Goal: Navigation & Orientation: Find specific page/section

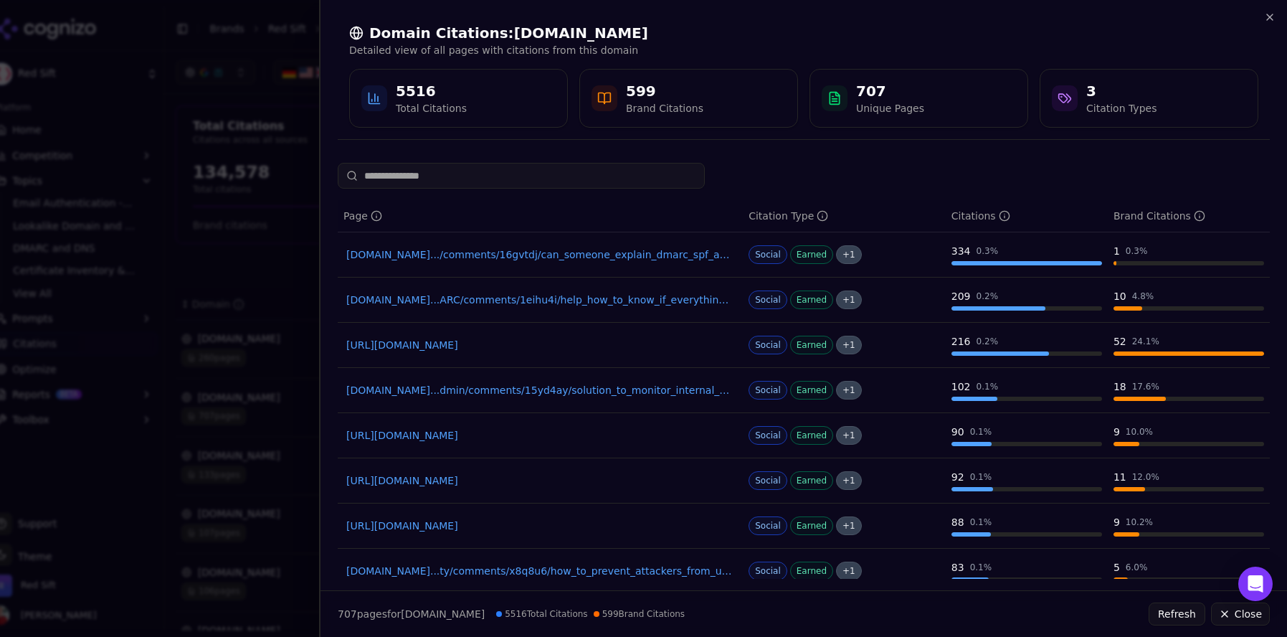
scroll to position [141, 0]
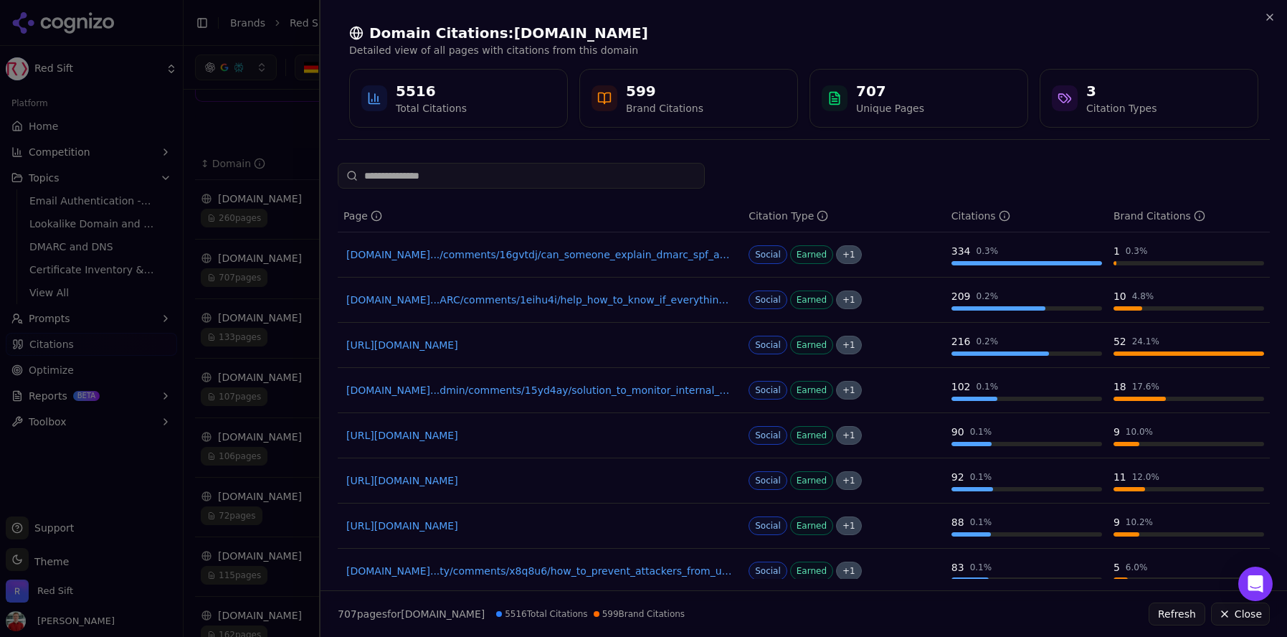
click at [285, 80] on div at bounding box center [643, 318] width 1287 height 637
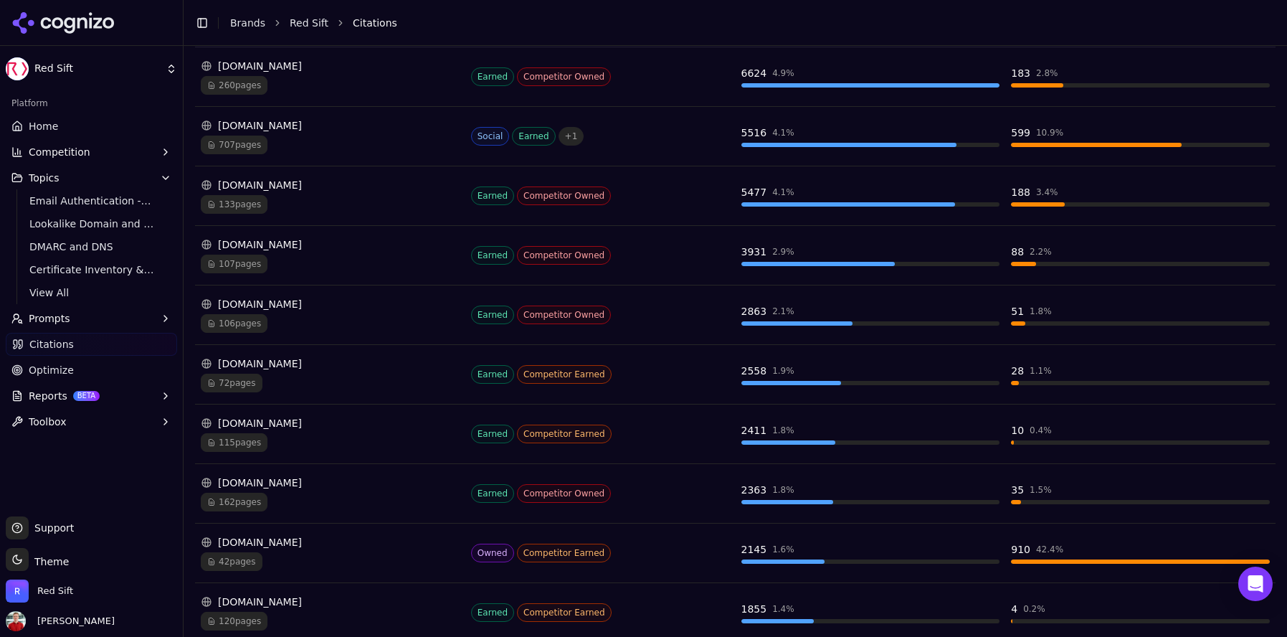
scroll to position [325, 0]
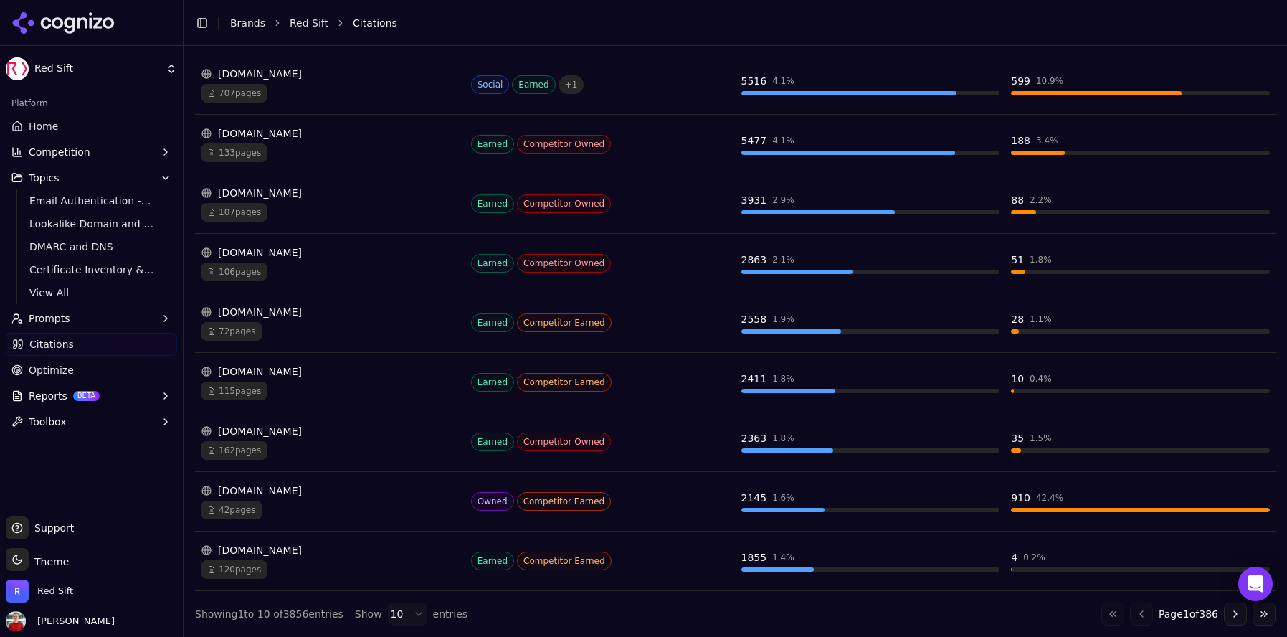
click at [1224, 613] on button "Go to next page" at bounding box center [1235, 613] width 23 height 23
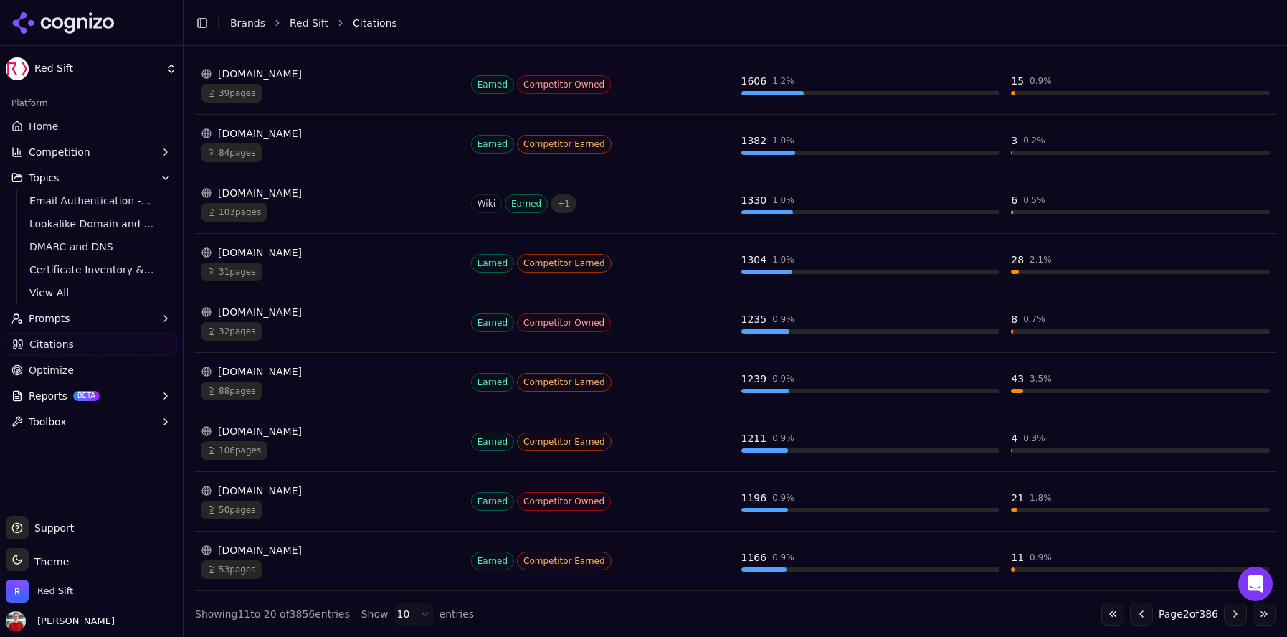
click at [1224, 614] on button "Go to next page" at bounding box center [1235, 613] width 23 height 23
click at [1224, 610] on button "Go to next page" at bounding box center [1235, 613] width 23 height 23
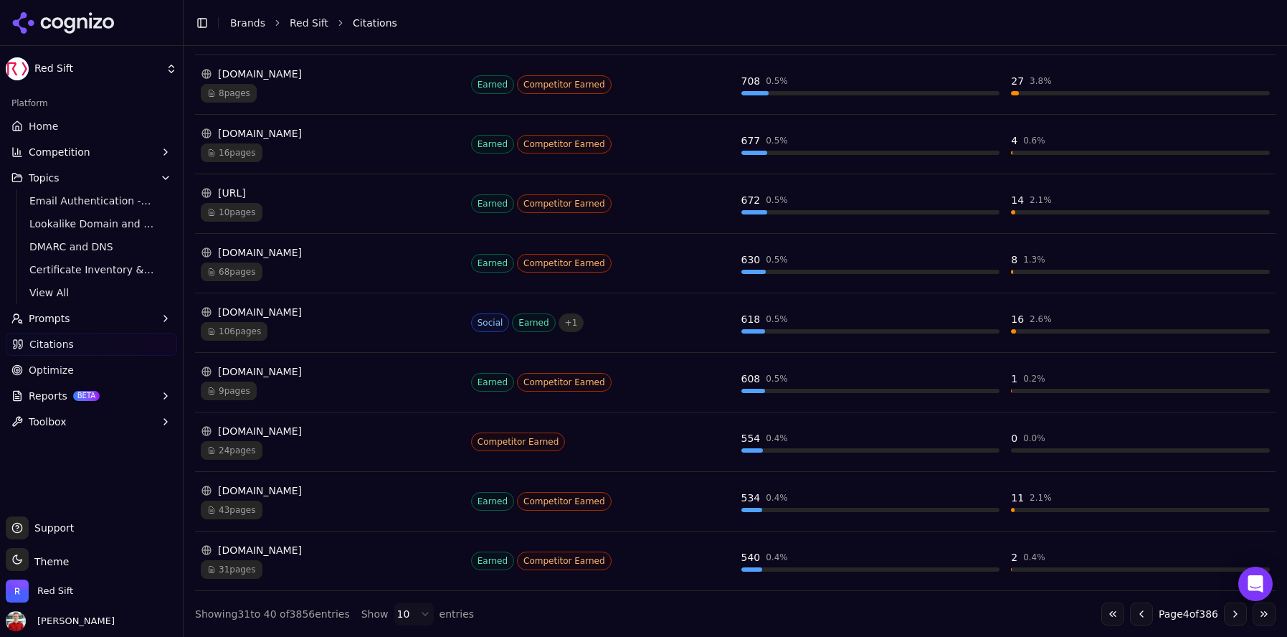
click at [1224, 612] on button "Go to next page" at bounding box center [1235, 613] width 23 height 23
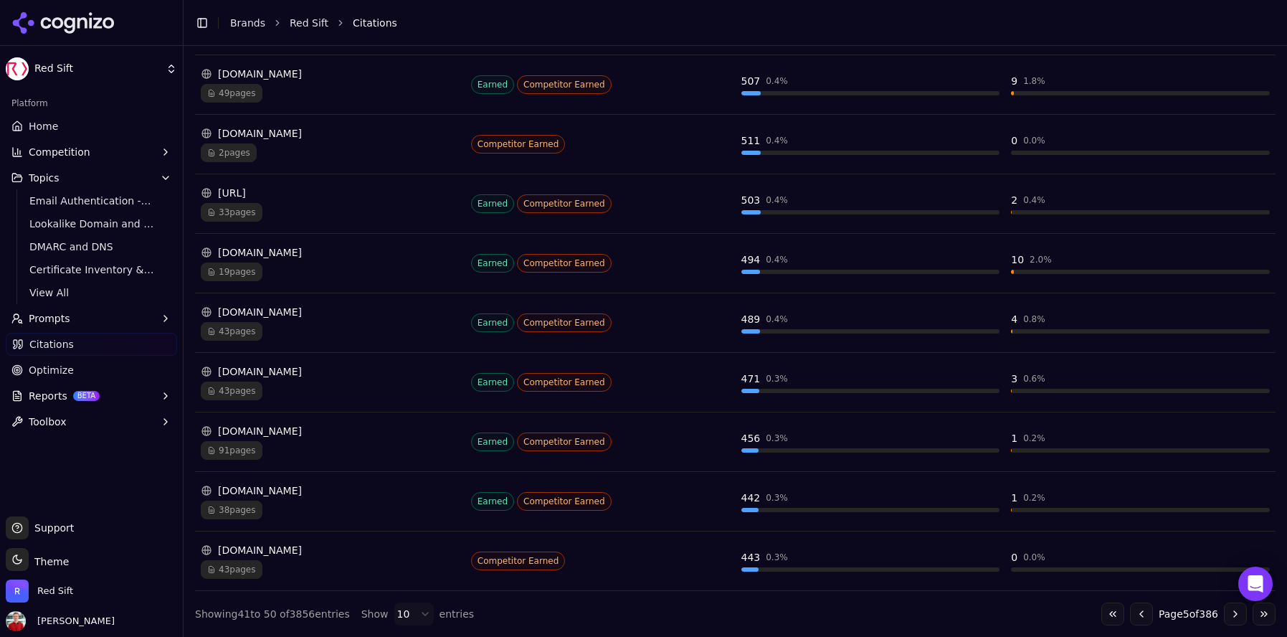
click at [1224, 612] on button "Go to next page" at bounding box center [1235, 613] width 23 height 23
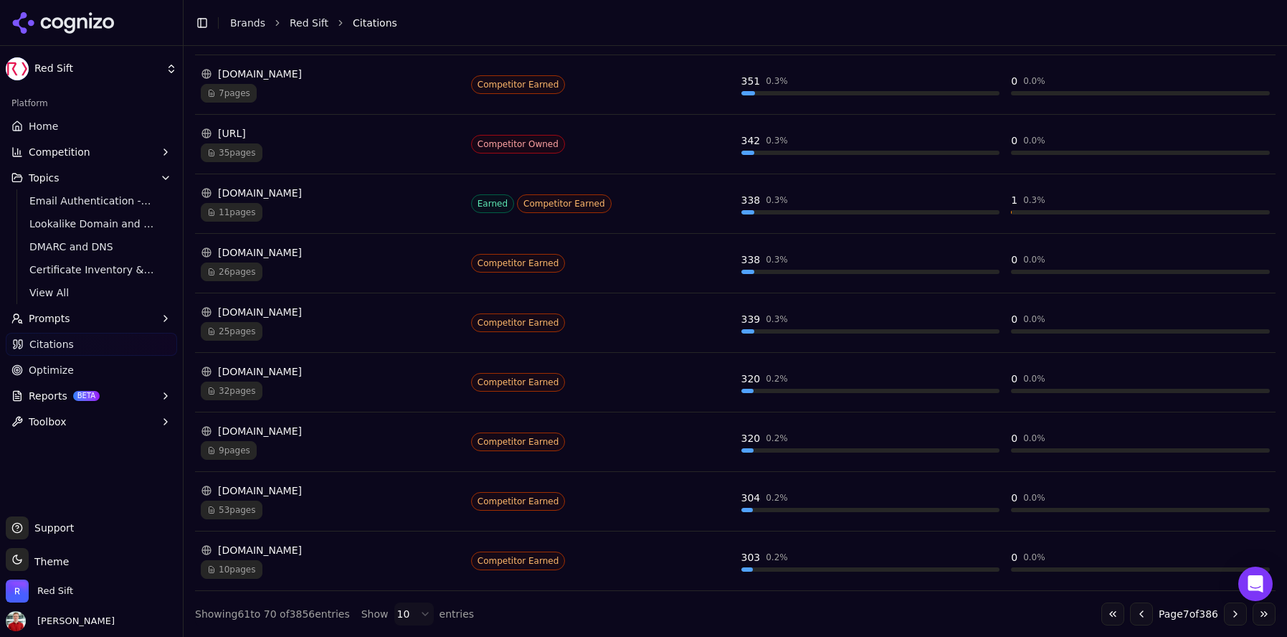
click at [1224, 612] on button "Go to next page" at bounding box center [1235, 613] width 23 height 23
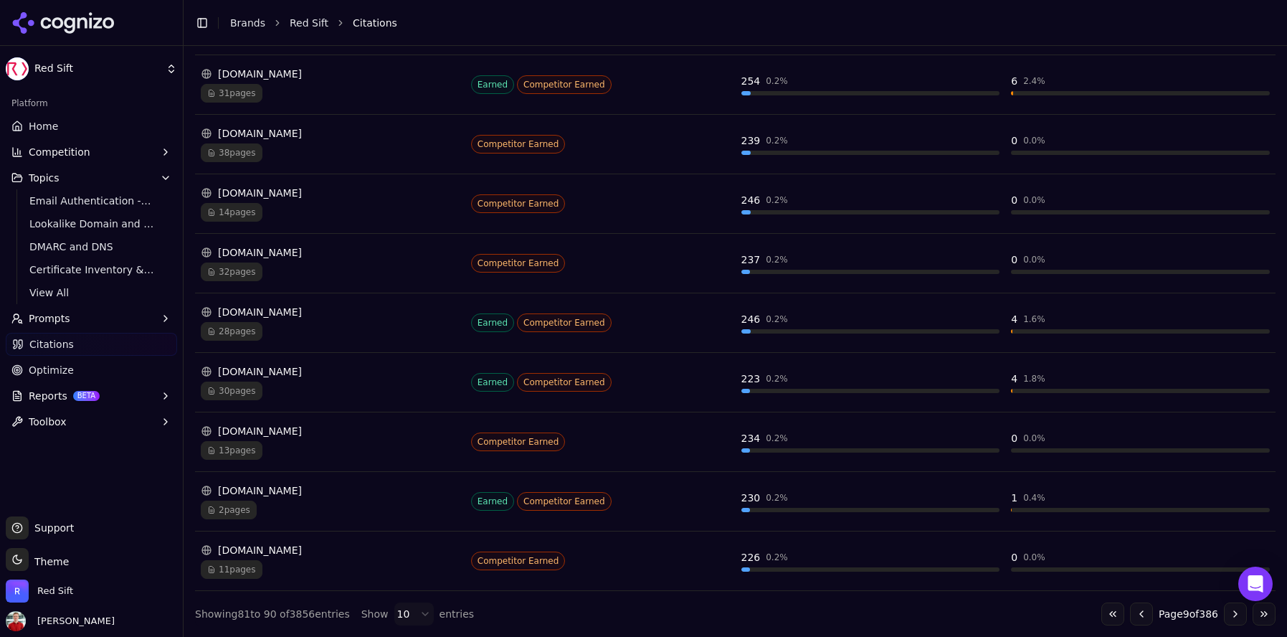
click at [1224, 612] on button "Go to next page" at bounding box center [1235, 613] width 23 height 23
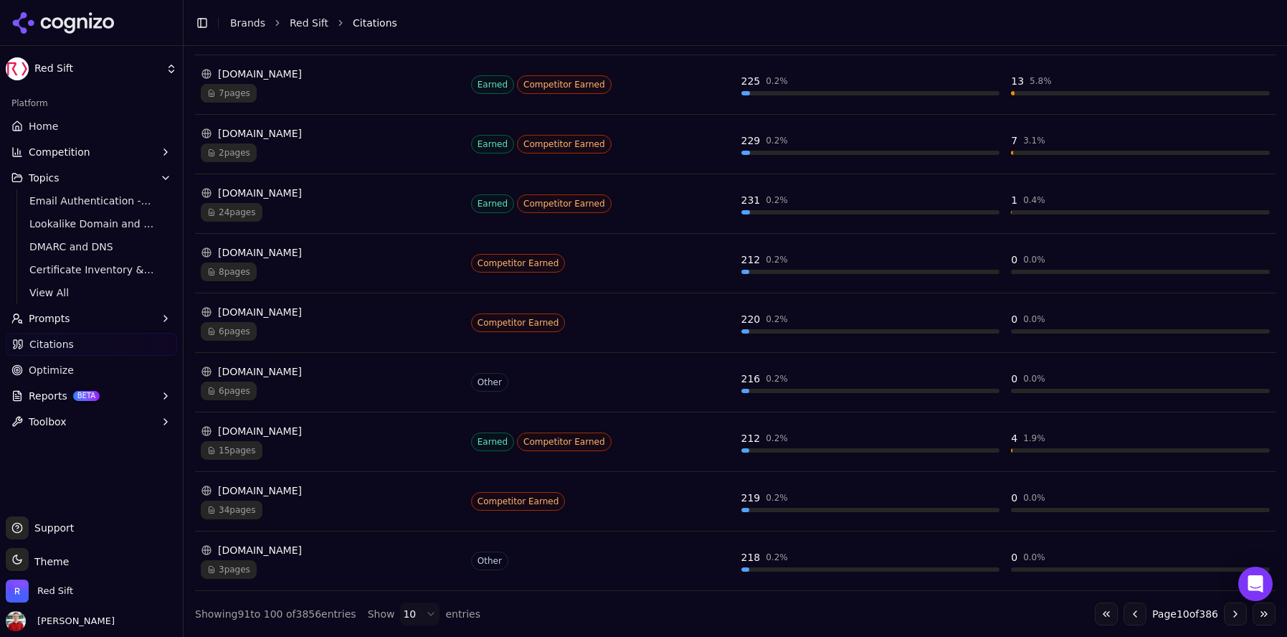
scroll to position [0, 0]
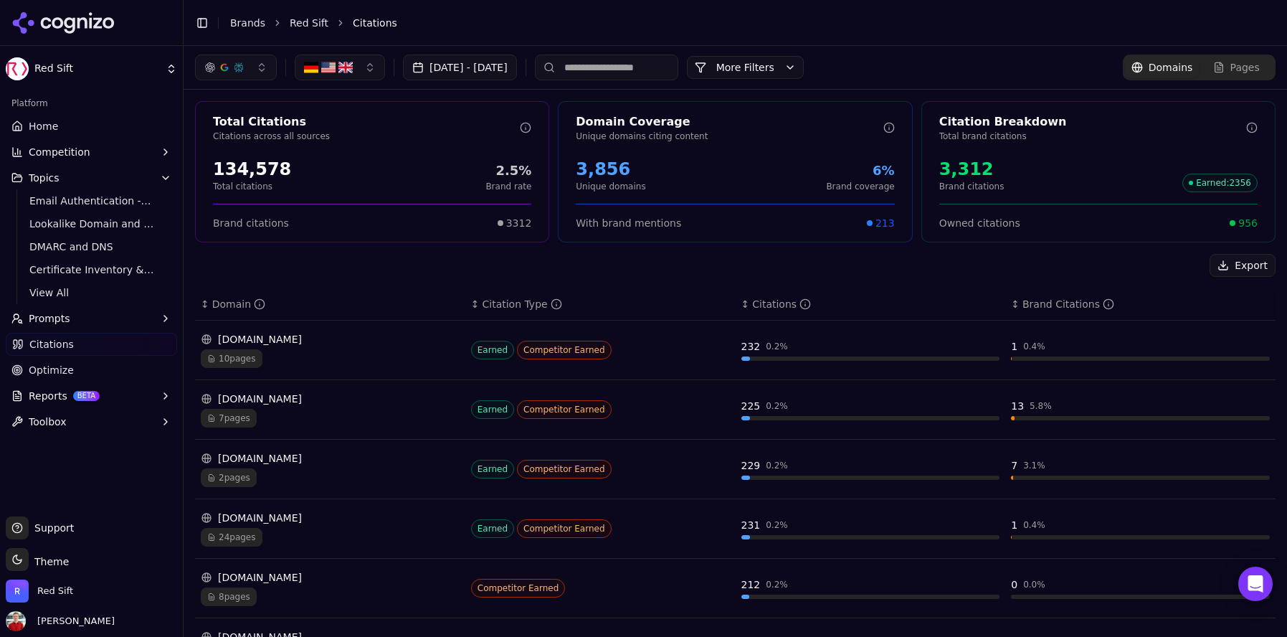
click at [391, 201] on div "Total Citations Citations across all sources 134,578 Total citations 2.5% Brand…" at bounding box center [372, 171] width 354 height 141
click at [1022, 171] on div "3,312 Brand citations Earned : 2356" at bounding box center [1098, 175] width 318 height 34
click at [69, 130] on link "Home" at bounding box center [91, 126] width 171 height 23
